Goal: Task Accomplishment & Management: Manage account settings

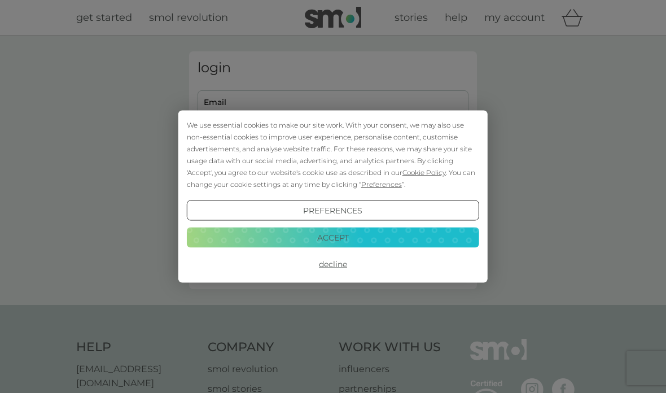
click at [428, 234] on button "Accept" at bounding box center [333, 237] width 292 height 20
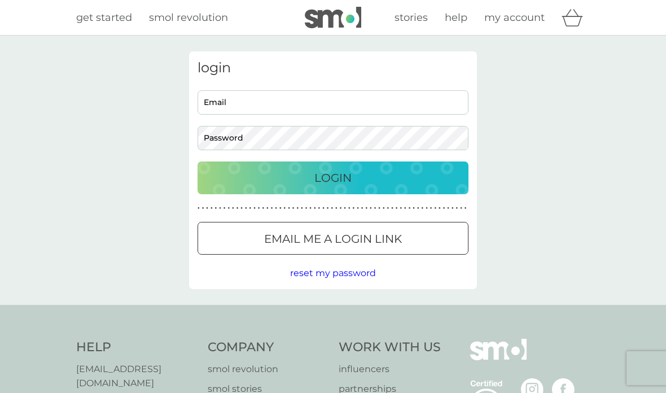
click at [424, 96] on input "Email" at bounding box center [332, 102] width 271 height 24
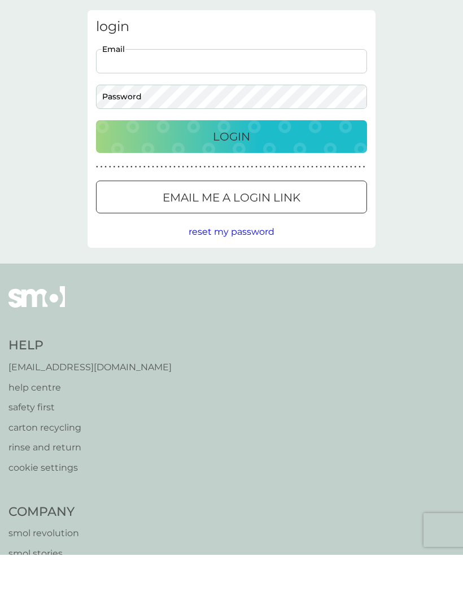
type input "gail87clarke@btinternet.com"
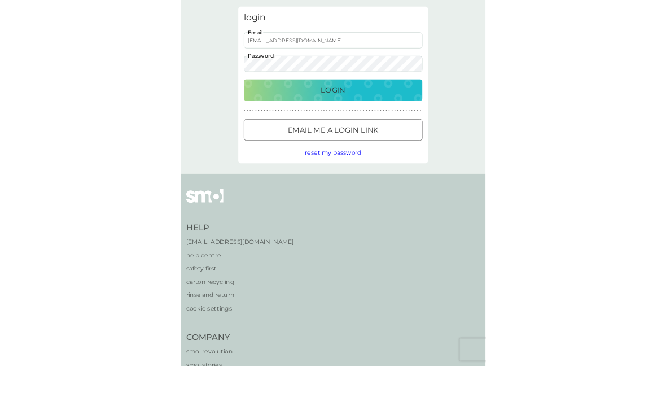
scroll to position [41, 0]
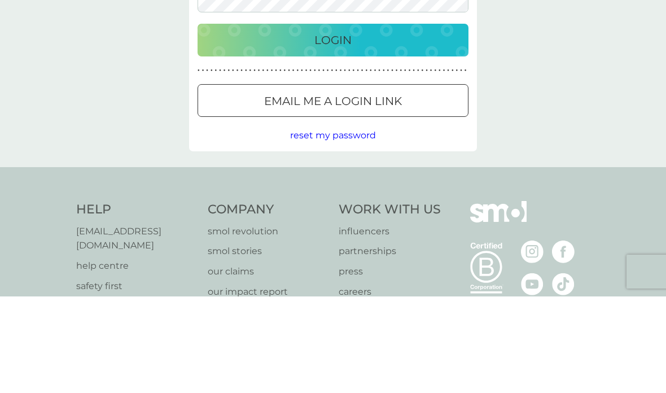
click at [436, 128] on div "Login" at bounding box center [333, 137] width 248 height 18
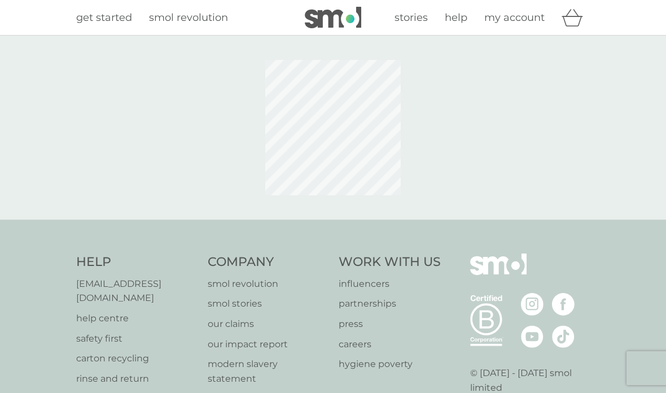
scroll to position [80, 0]
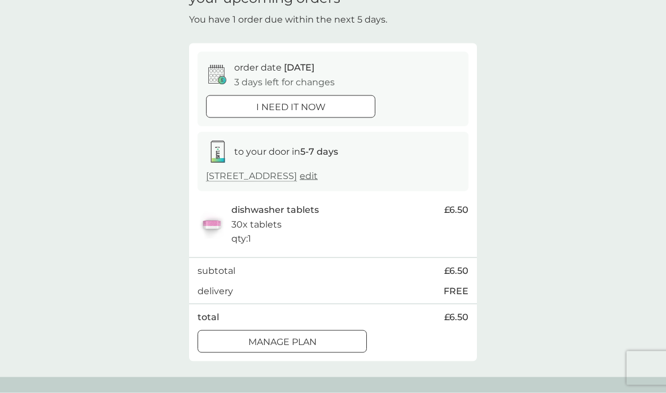
scroll to position [62, 0]
click at [340, 335] on div "Manage plan" at bounding box center [282, 341] width 168 height 15
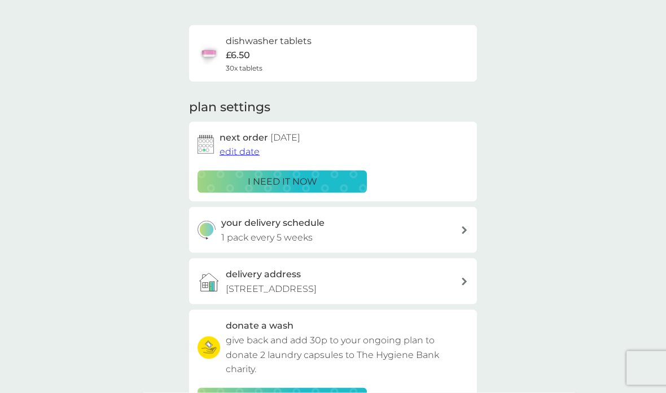
scroll to position [70, 0]
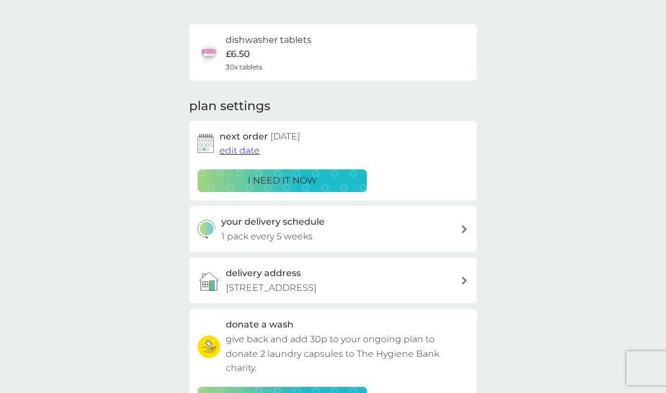
click at [239, 149] on span "edit date" at bounding box center [239, 150] width 40 height 11
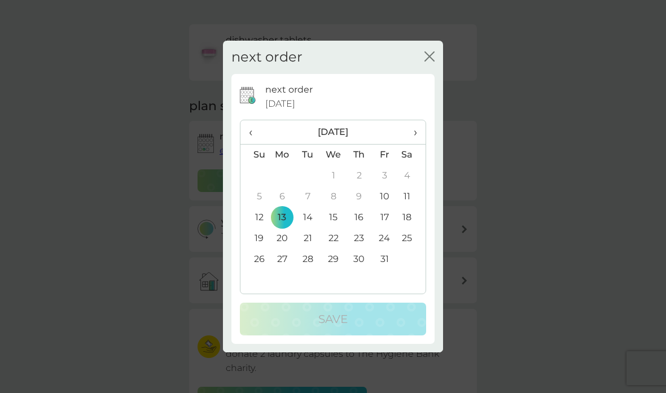
click at [415, 144] on span "›" at bounding box center [411, 132] width 11 height 24
click at [416, 144] on span "›" at bounding box center [411, 132] width 11 height 24
click at [287, 228] on td "15" at bounding box center [282, 217] width 26 height 21
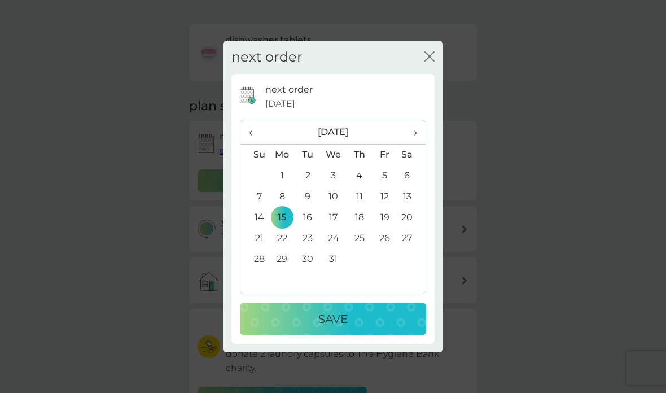
click at [379, 328] on div "Save" at bounding box center [333, 319] width 164 height 18
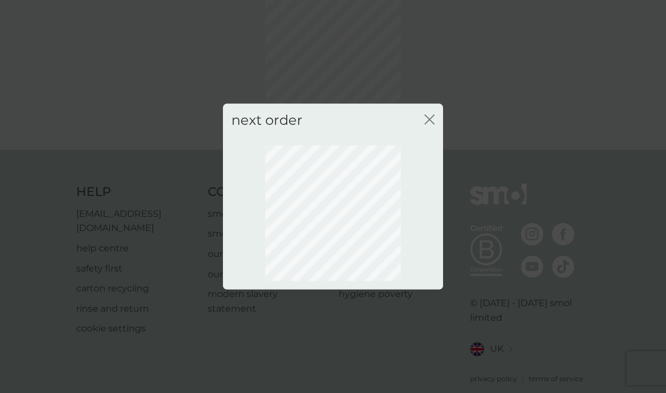
scroll to position [34, 0]
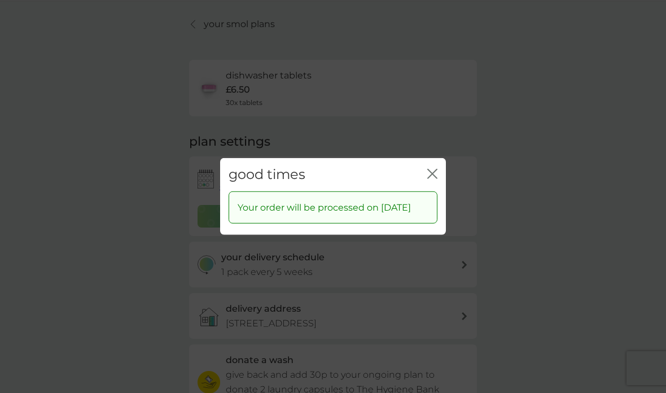
click at [440, 160] on div "good times close" at bounding box center [333, 174] width 226 height 33
click at [434, 169] on icon "close" at bounding box center [432, 174] width 10 height 10
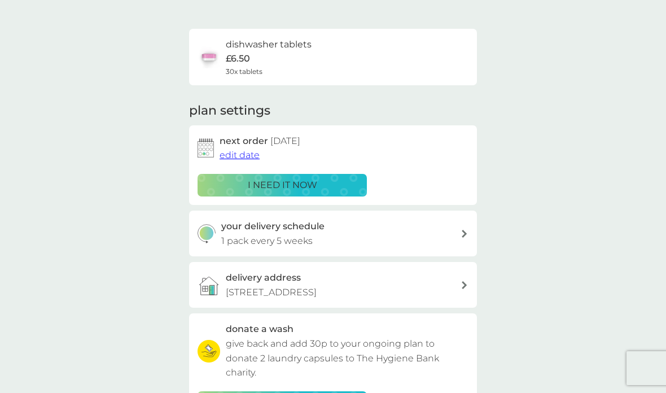
scroll to position [68, 0]
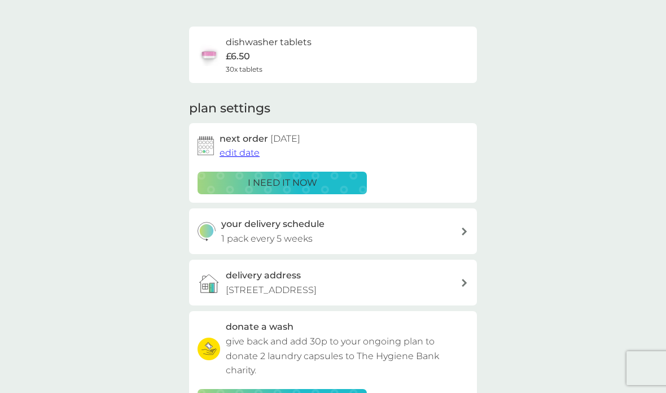
click at [462, 229] on icon at bounding box center [465, 231] width 6 height 8
select select "35"
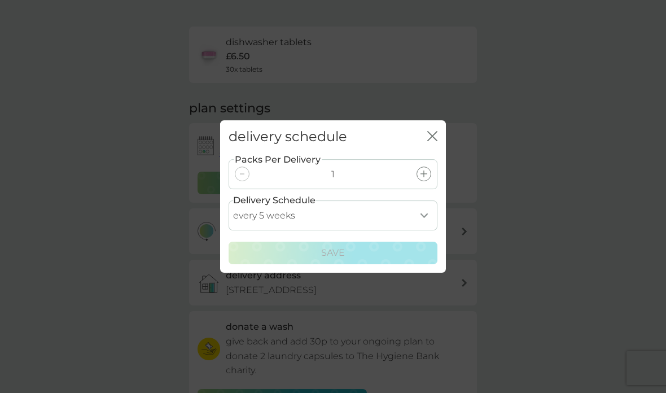
click at [437, 133] on icon "close" at bounding box center [432, 136] width 10 height 10
